Goal: Transaction & Acquisition: Purchase product/service

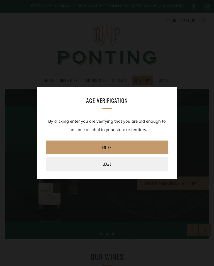
click at [113, 145] on link "Enter" at bounding box center [107, 146] width 123 height 13
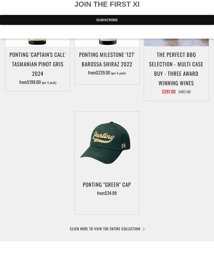
scroll to position [293, 0]
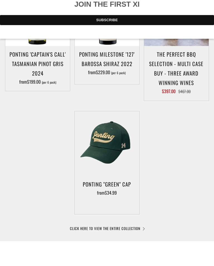
click at [77, 226] on link "CLICK HERE TO VIEW THE ENTIRE COLLECTION" at bounding box center [107, 228] width 74 height 6
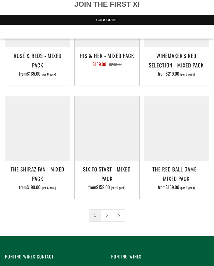
scroll to position [916, 0]
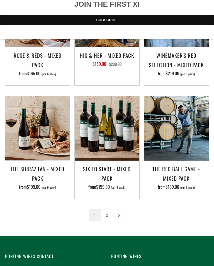
click at [107, 209] on link "2" at bounding box center [107, 215] width 12 height 12
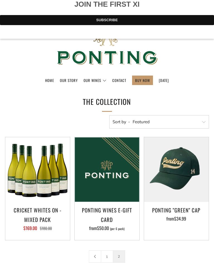
click at [176, 190] on img at bounding box center [176, 169] width 65 height 65
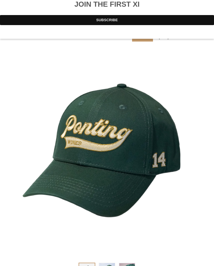
scroll to position [43, 0]
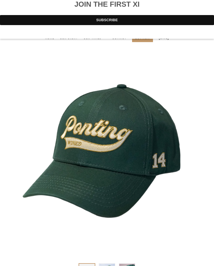
click at [138, 145] on div at bounding box center [107, 154] width 204 height 204
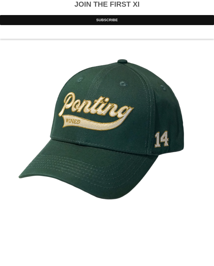
click at [208, 0] on div at bounding box center [107, 0] width 214 height 0
